Goal: Transaction & Acquisition: Purchase product/service

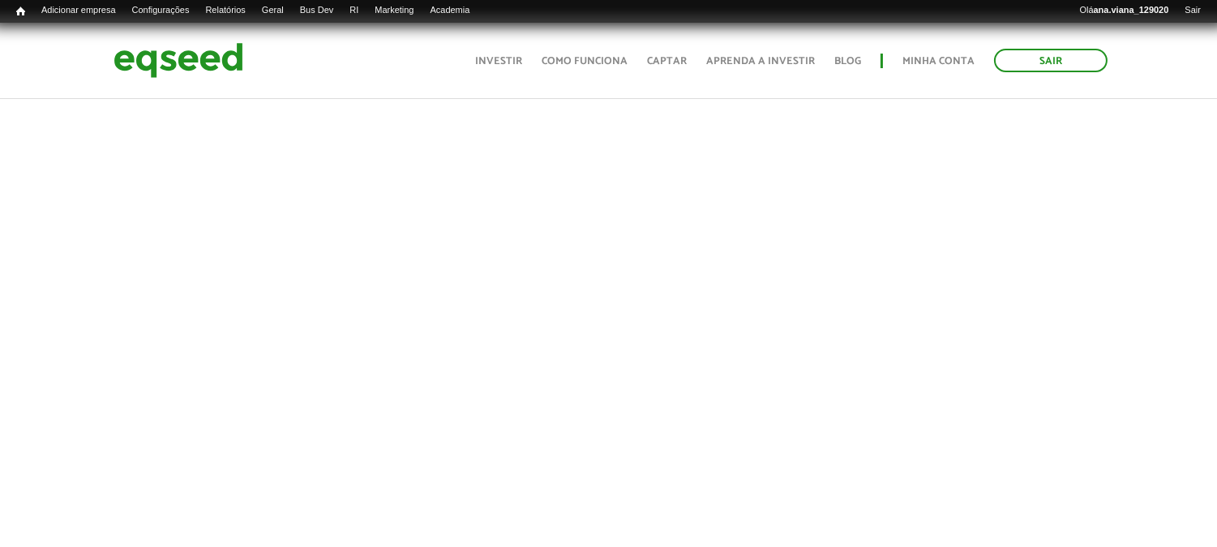
scroll to position [450, 0]
drag, startPoint x: 76, startPoint y: 206, endPoint x: 82, endPoint y: 240, distance: 34.5
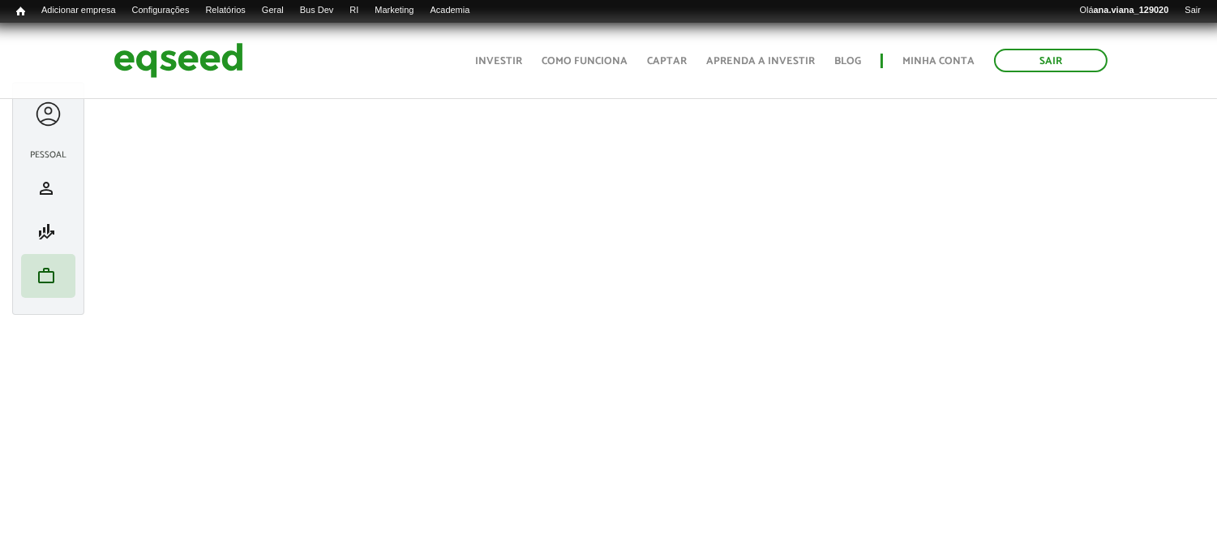
scroll to position [0, 0]
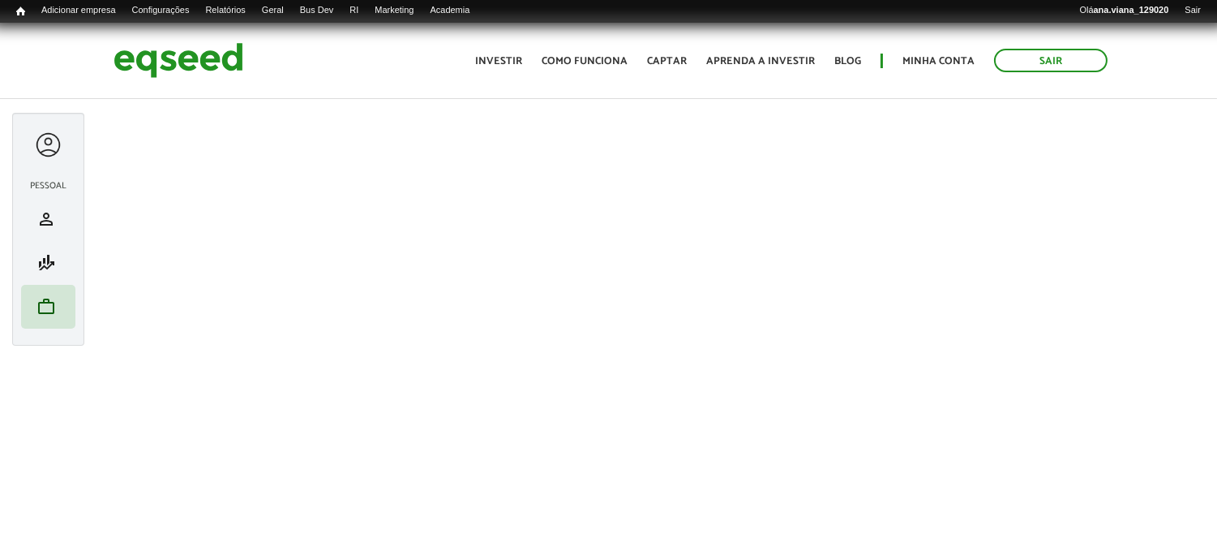
click at [24, 343] on div "Ana Viana left_panel_close Pessoal person Meu perfil finance_mode Minha simulaç…" at bounding box center [48, 229] width 72 height 233
click at [54, 69] on div "Sair Toggle navigation Toggle navigation Início Investir Como funciona Captar A…" at bounding box center [608, 60] width 1217 height 43
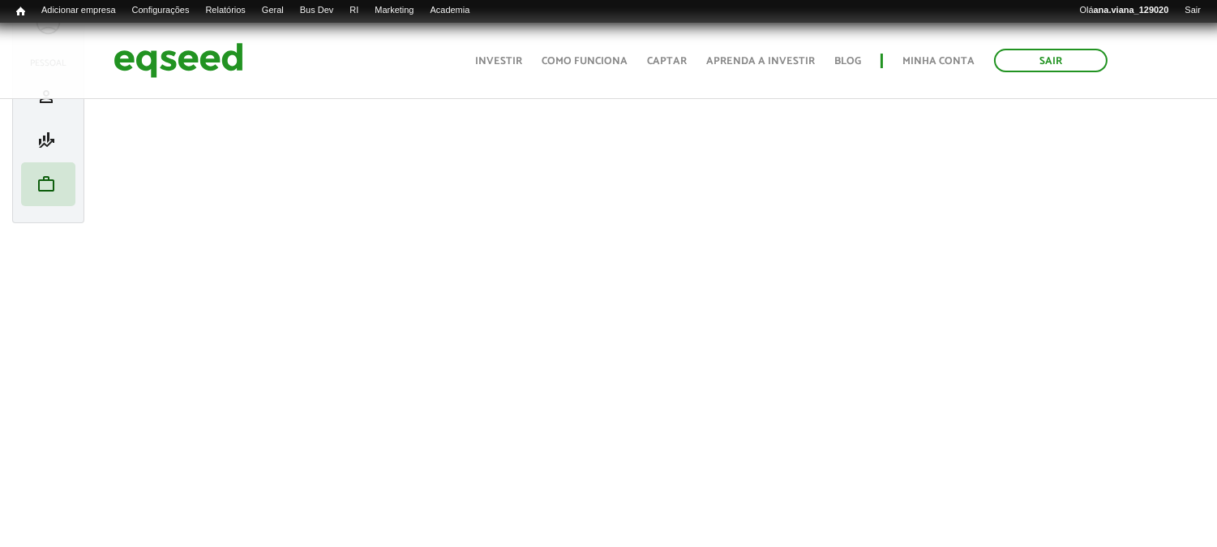
scroll to position [108, 0]
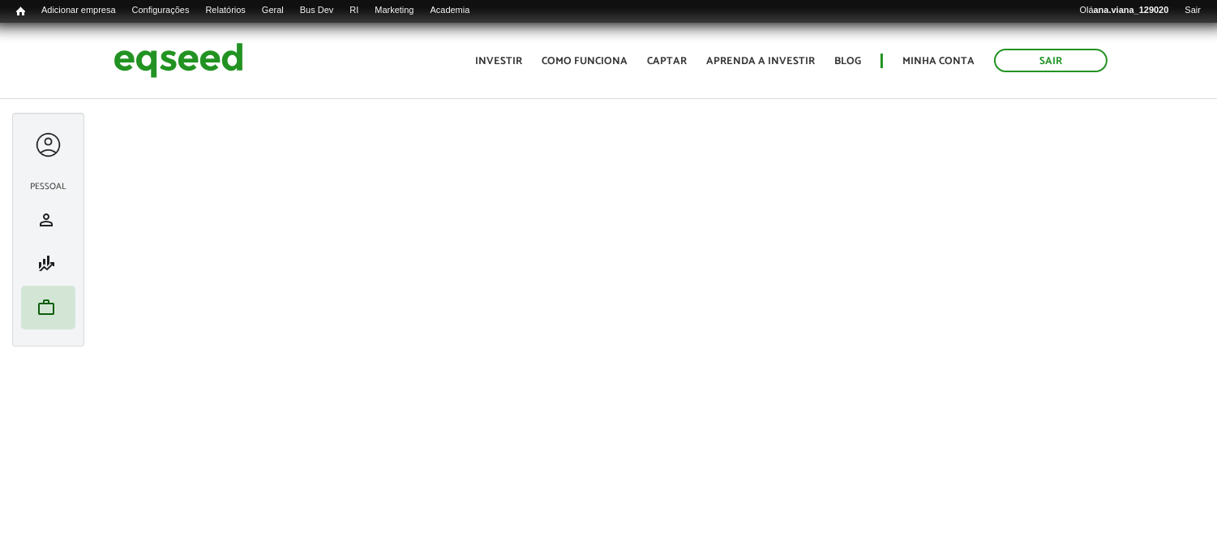
click at [49, 146] on div at bounding box center [48, 145] width 30 height 30
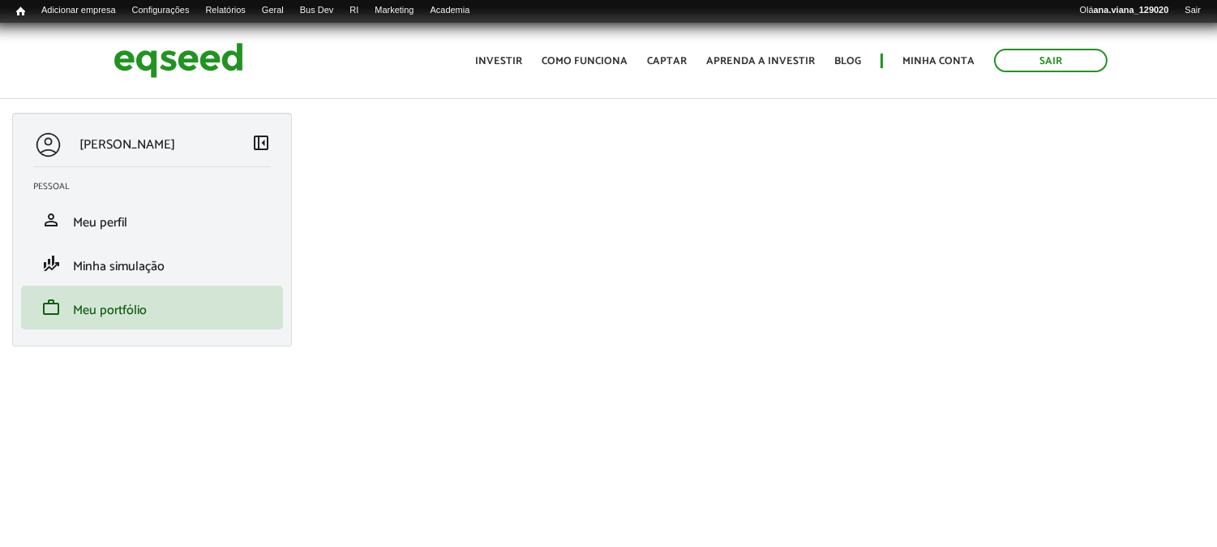
click at [270, 135] on span "left_panel_close" at bounding box center [260, 142] width 19 height 19
